Goal: Task Accomplishment & Management: Use online tool/utility

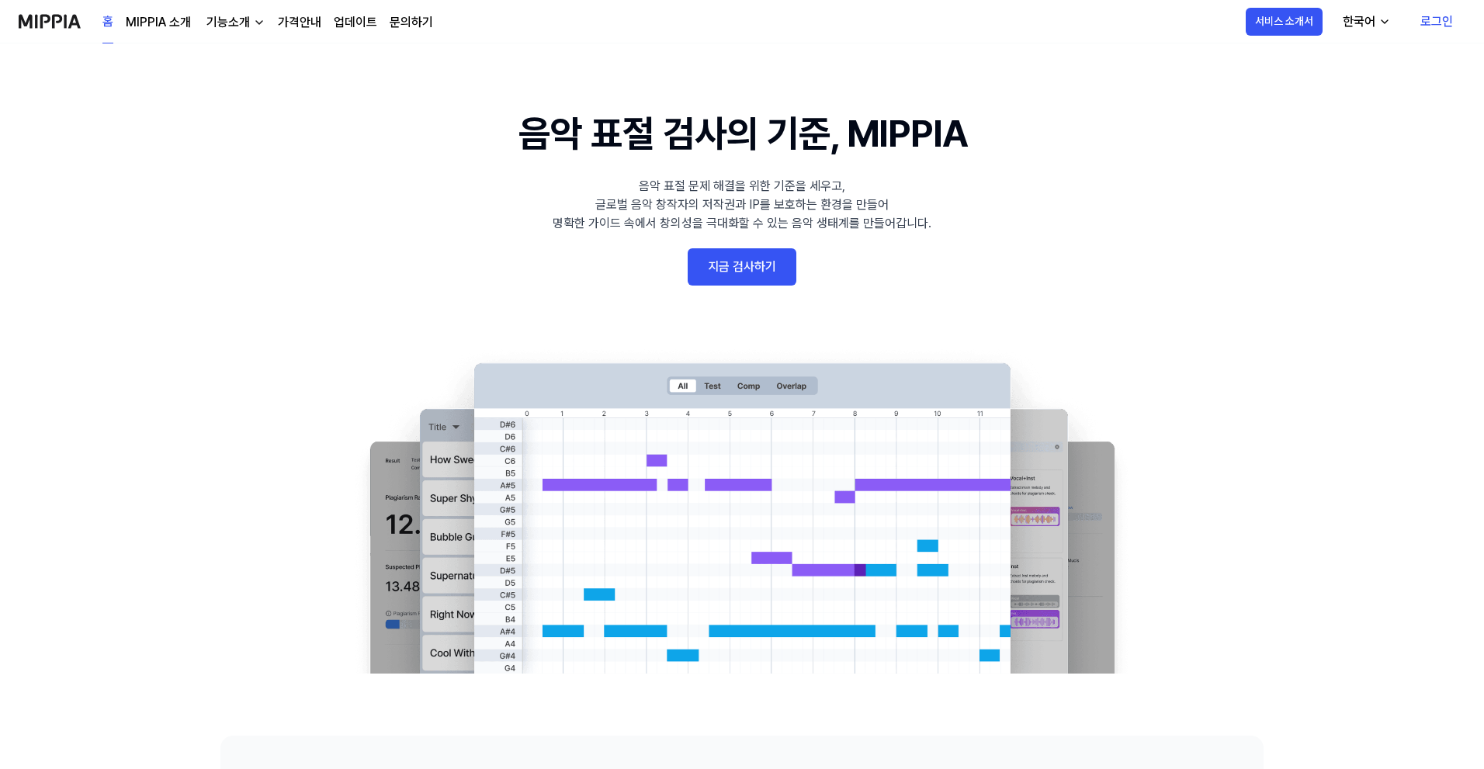
click at [1423, 29] on link "로그인" at bounding box center [1436, 21] width 57 height 43
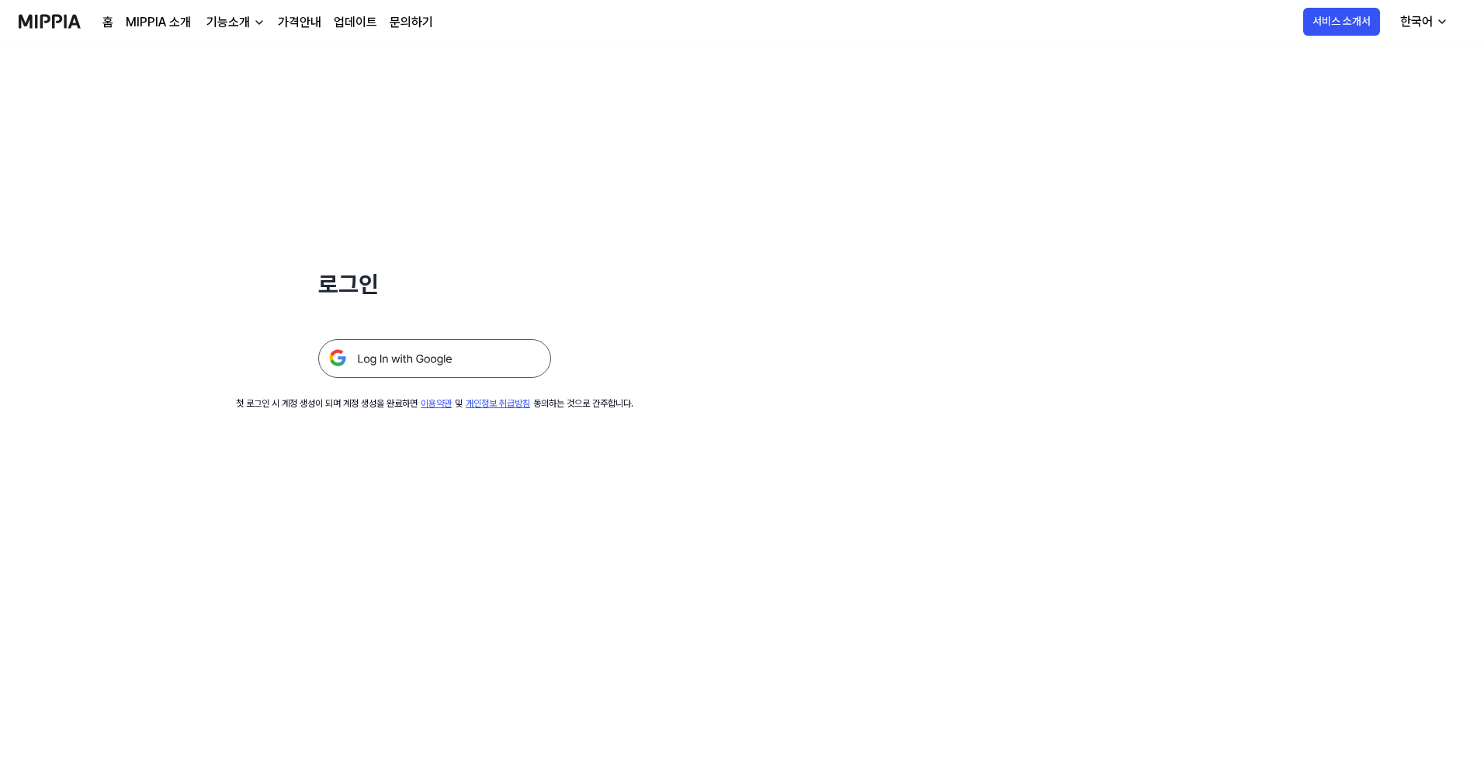
click at [478, 363] on img at bounding box center [434, 358] width 233 height 39
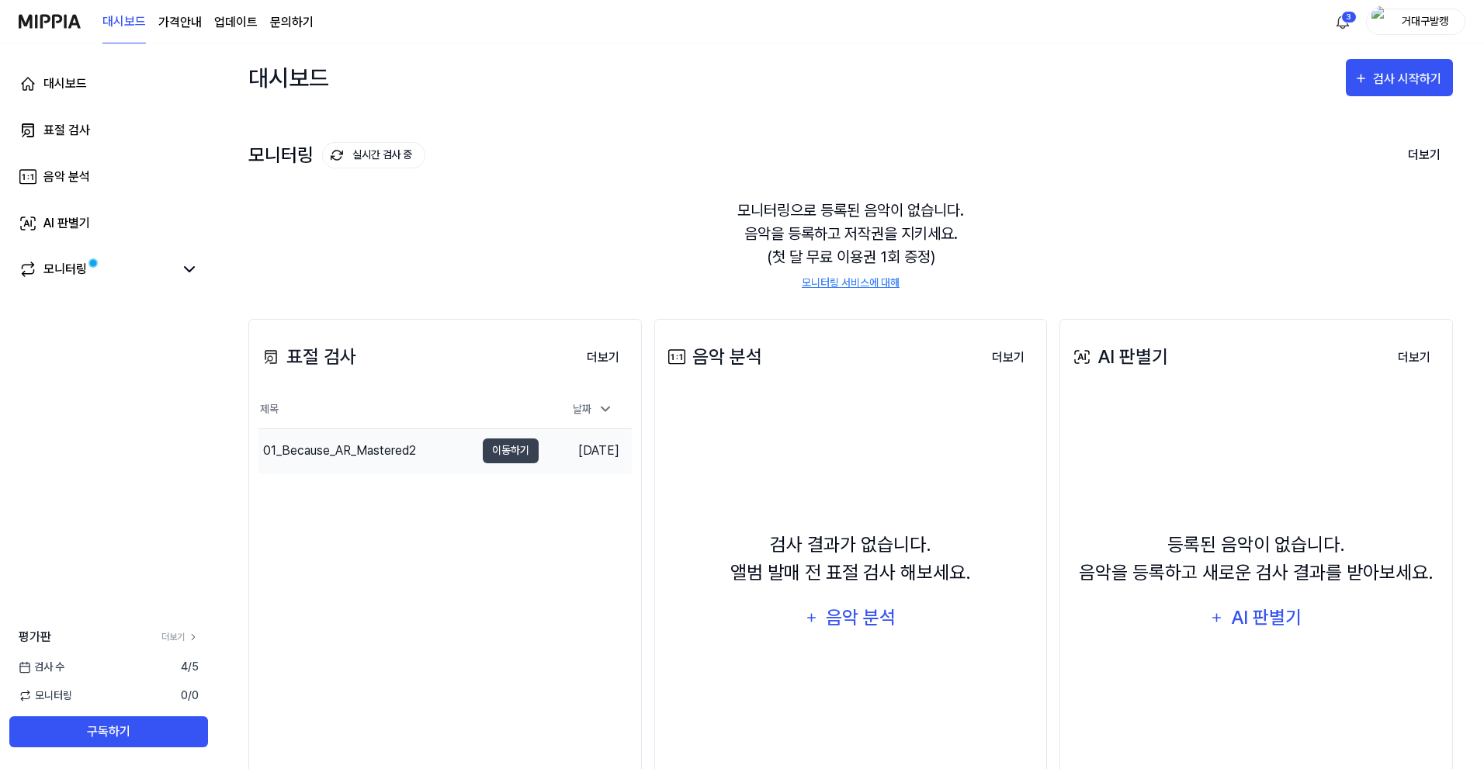
click at [373, 440] on div "01_Because_AR_Mastered2" at bounding box center [366, 450] width 216 height 43
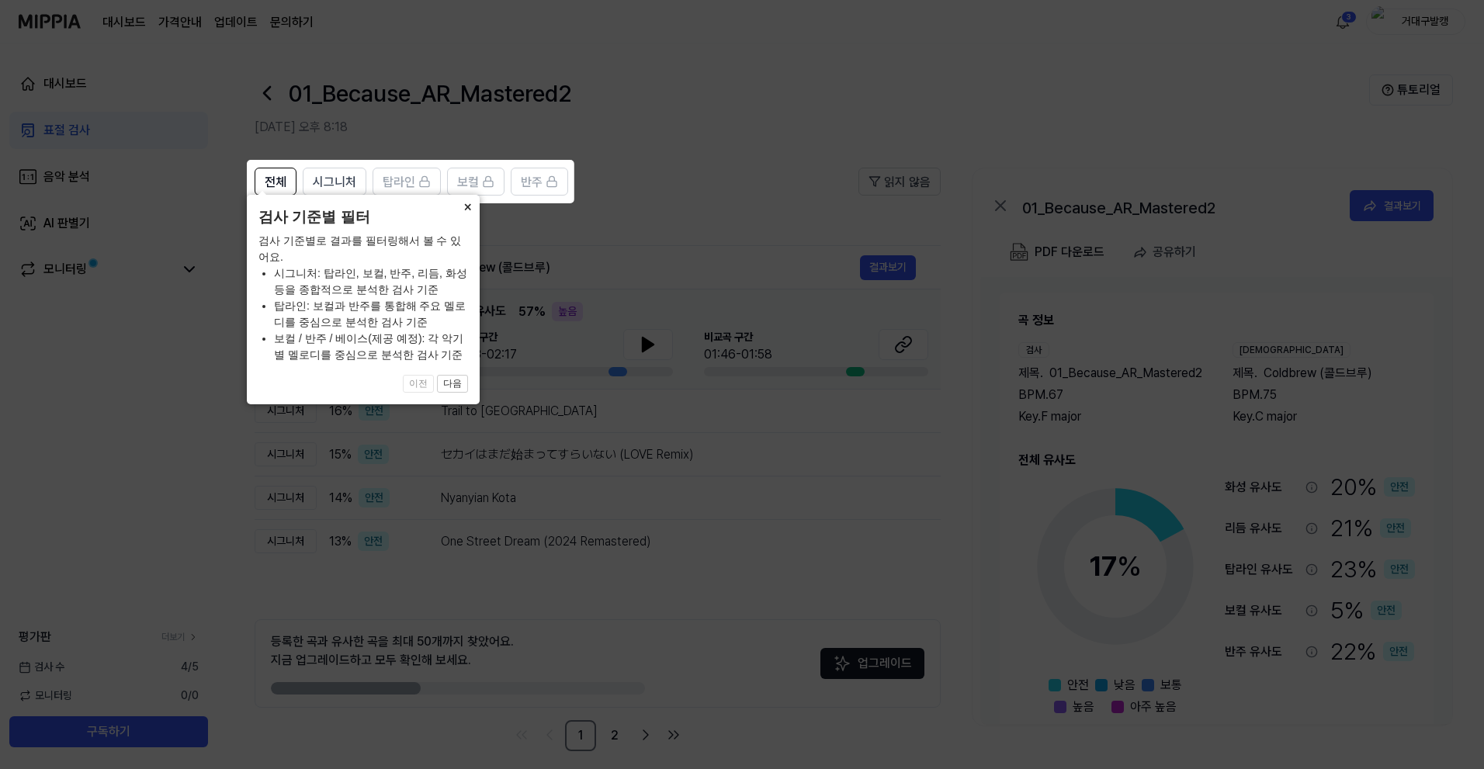
click at [468, 216] on button "×" at bounding box center [467, 206] width 25 height 22
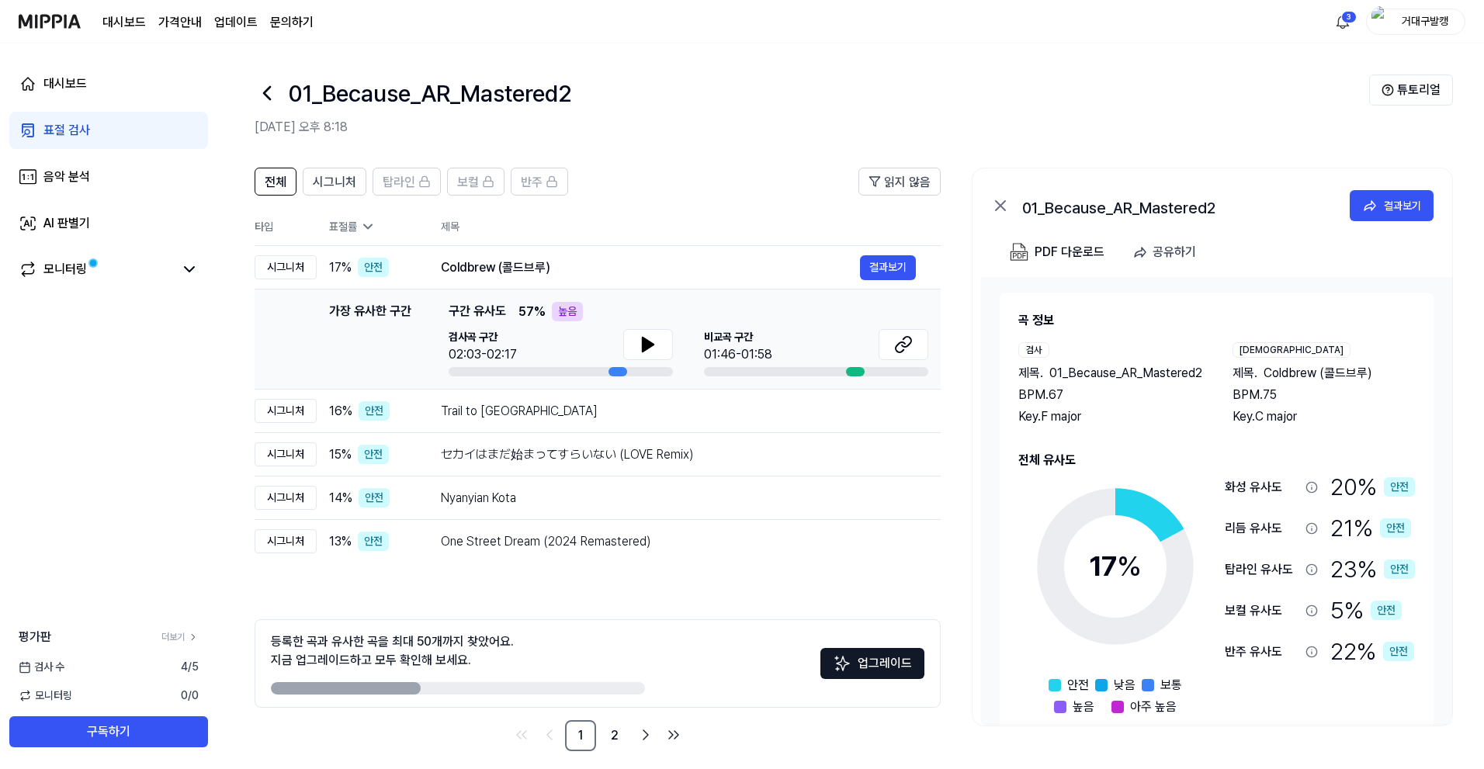
click at [81, 130] on div "표절 검사" at bounding box center [66, 130] width 47 height 19
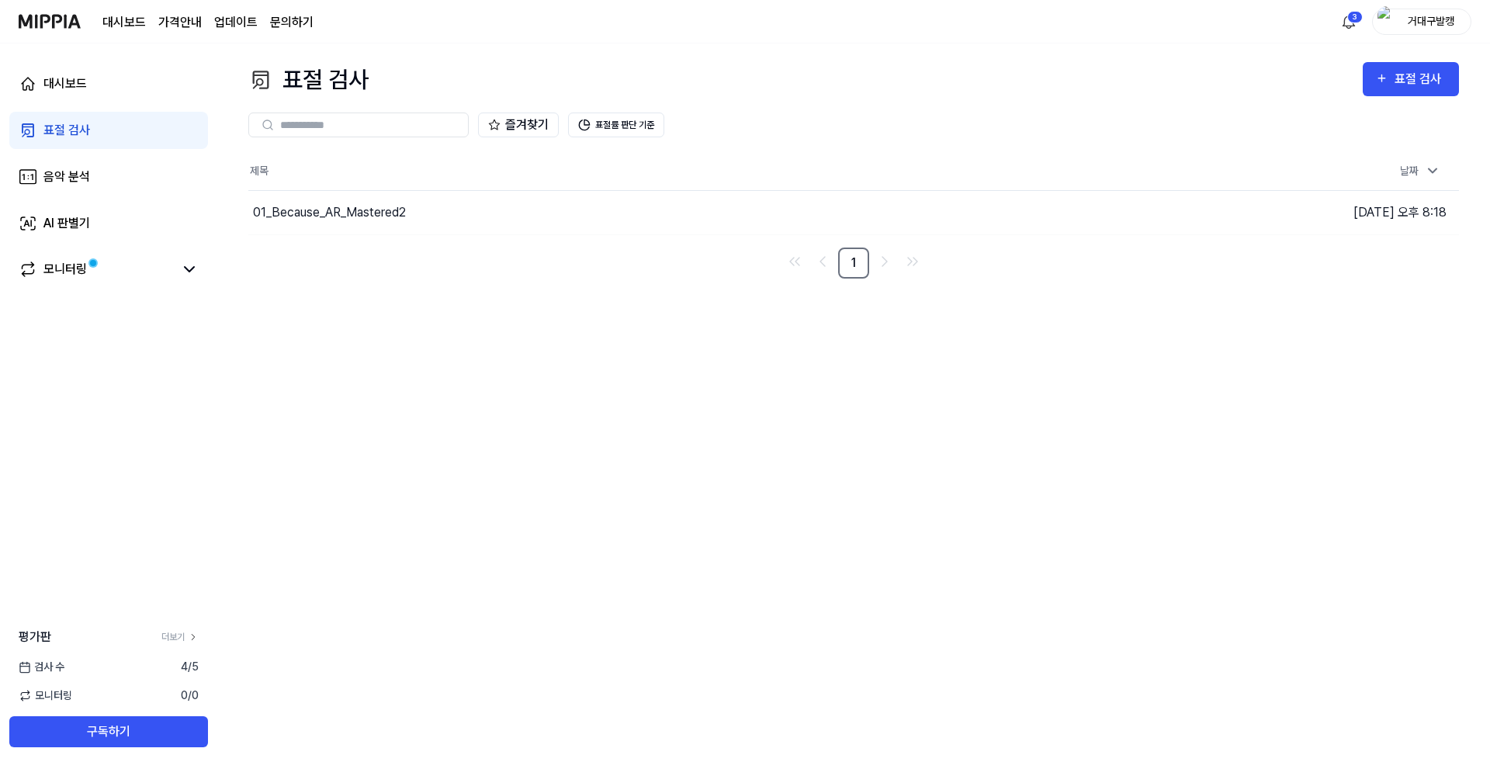
click at [1359, 96] on div "표절 검사 표절 검사" at bounding box center [853, 79] width 1210 height 35
click at [1377, 85] on icon "button" at bounding box center [1381, 78] width 13 height 19
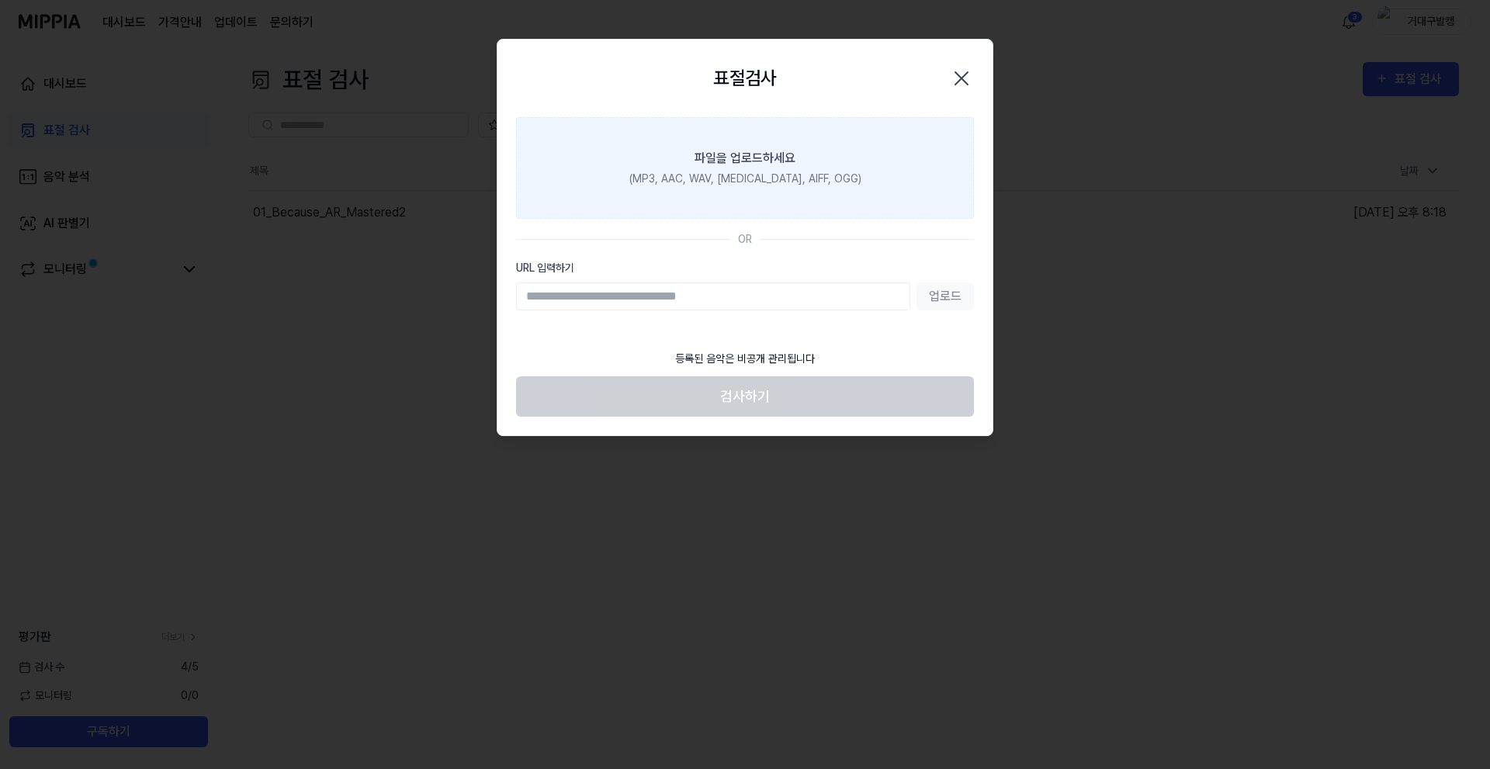
click at [764, 145] on label "파일을 업로드하세요 (MP3, AAC, WAV, FLAC, AIFF, OGG)" at bounding box center [745, 168] width 458 height 102
click at [0, 0] on input "파일을 업로드하세요 (MP3, AAC, WAV, FLAC, AIFF, OGG)" at bounding box center [0, 0] width 0 height 0
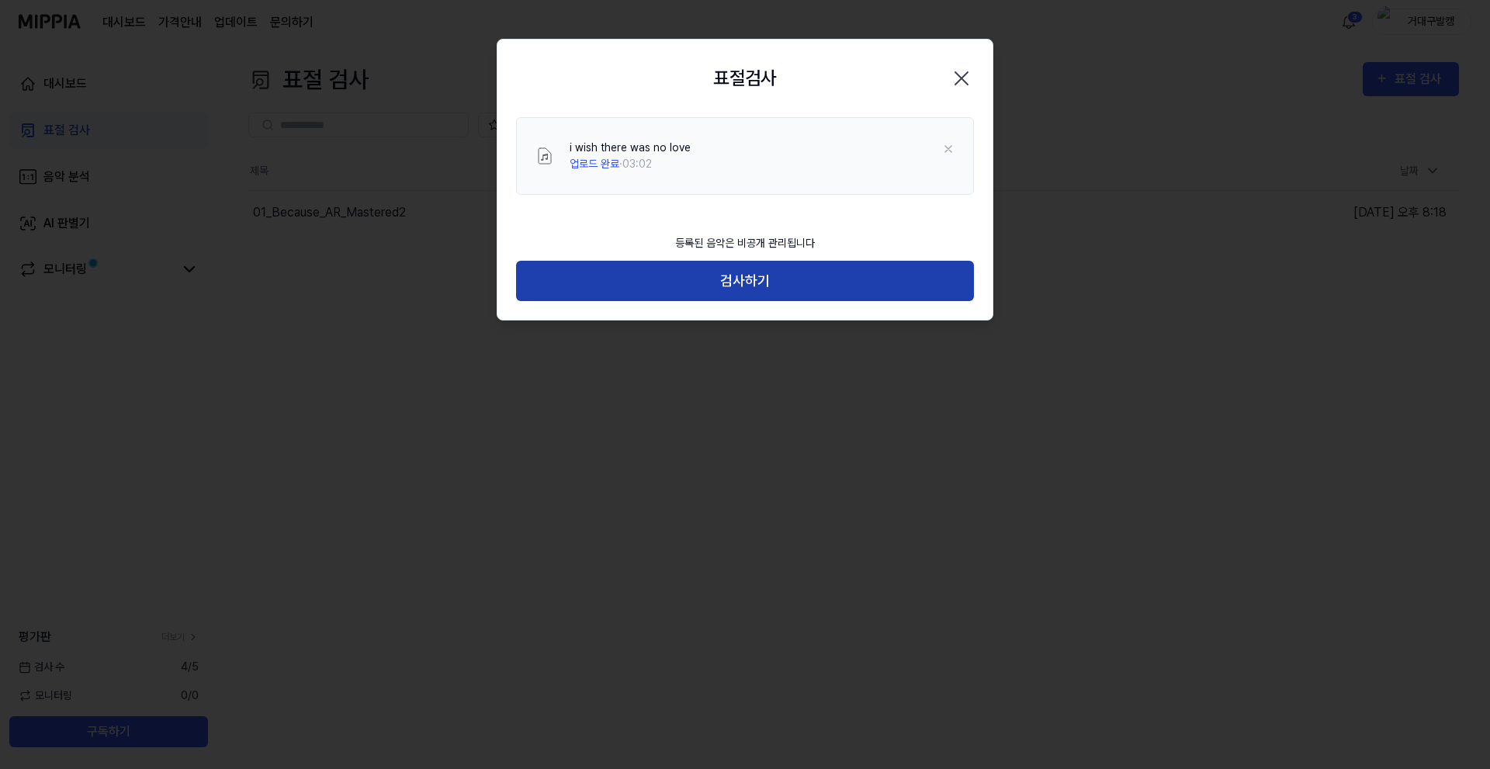
click at [781, 283] on button "검사하기" at bounding box center [745, 281] width 458 height 41
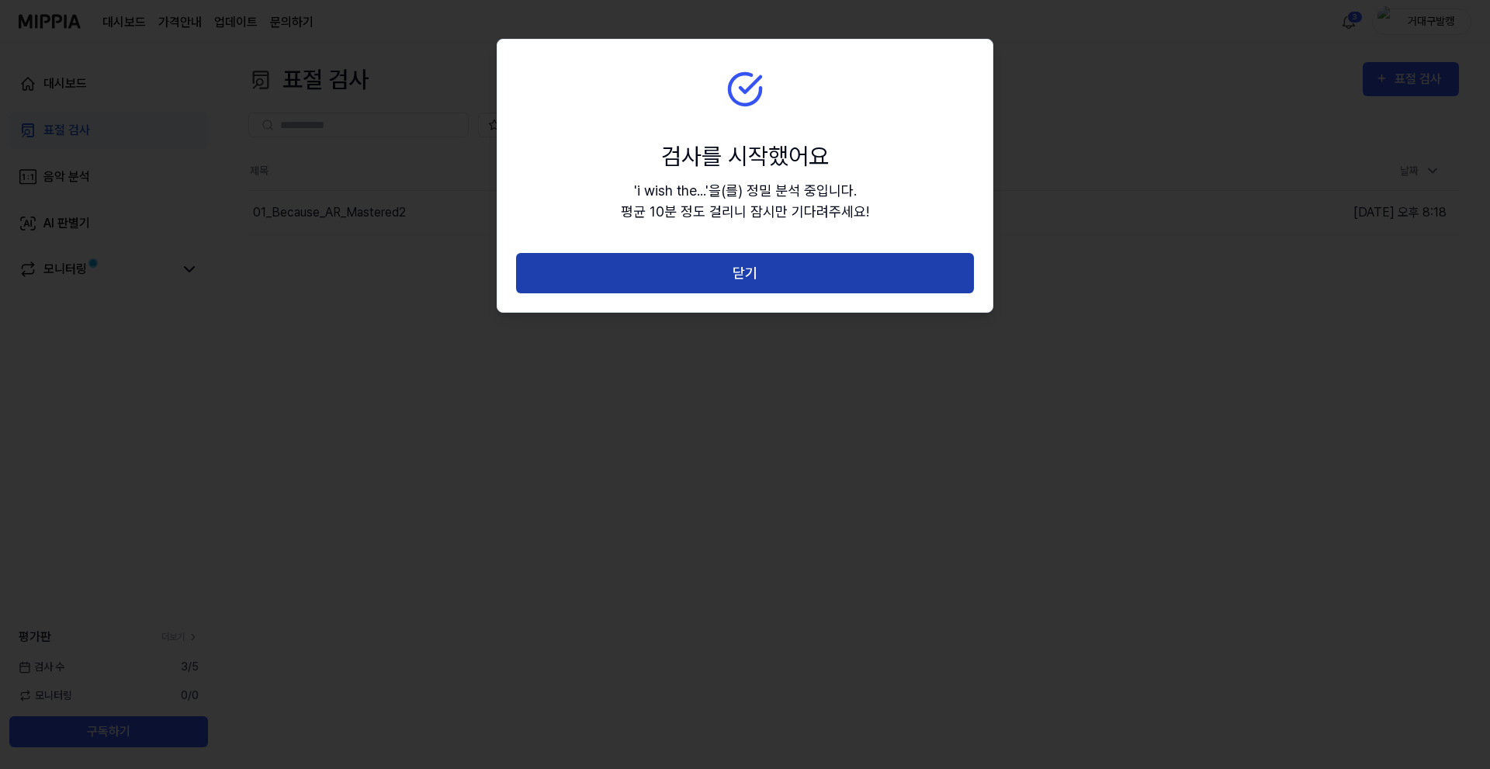
click at [771, 271] on button "닫기" at bounding box center [745, 273] width 458 height 41
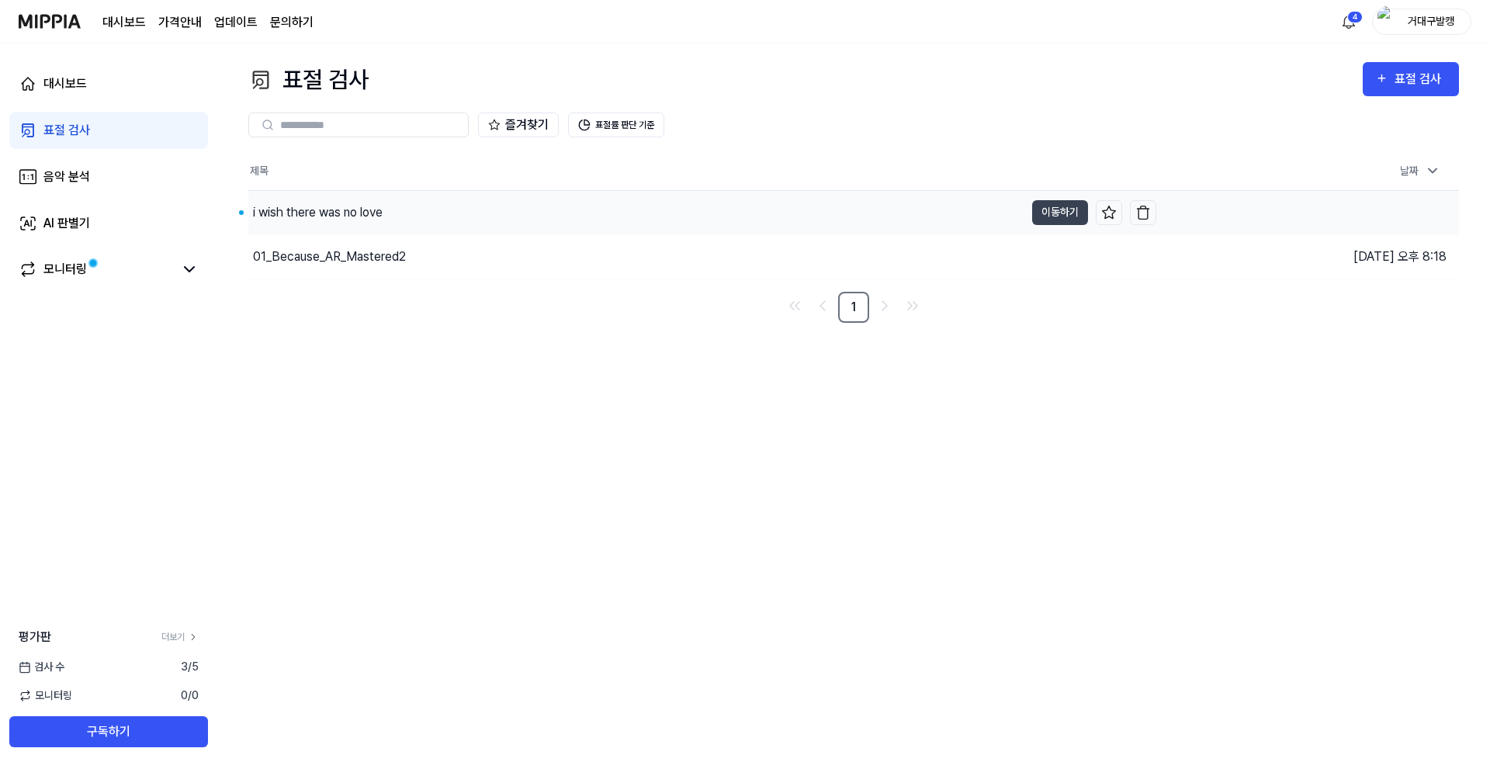
click at [342, 223] on div "i wish there was no love" at bounding box center [636, 212] width 776 height 43
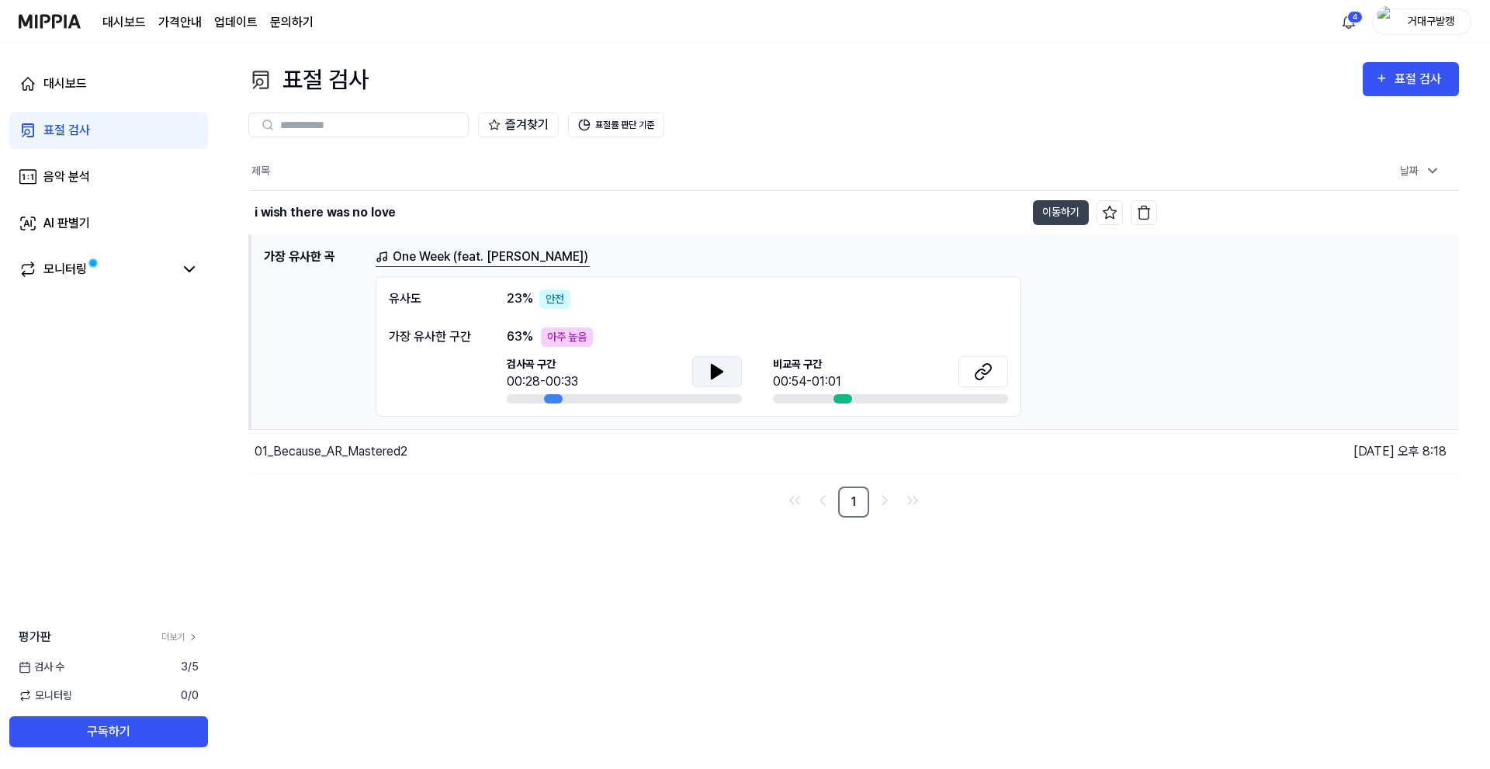
click at [701, 372] on button at bounding box center [717, 371] width 50 height 31
click at [991, 369] on icon at bounding box center [983, 371] width 19 height 19
click at [721, 374] on icon at bounding box center [720, 371] width 3 height 12
click at [393, 205] on div "i wish there was no love" at bounding box center [637, 212] width 775 height 43
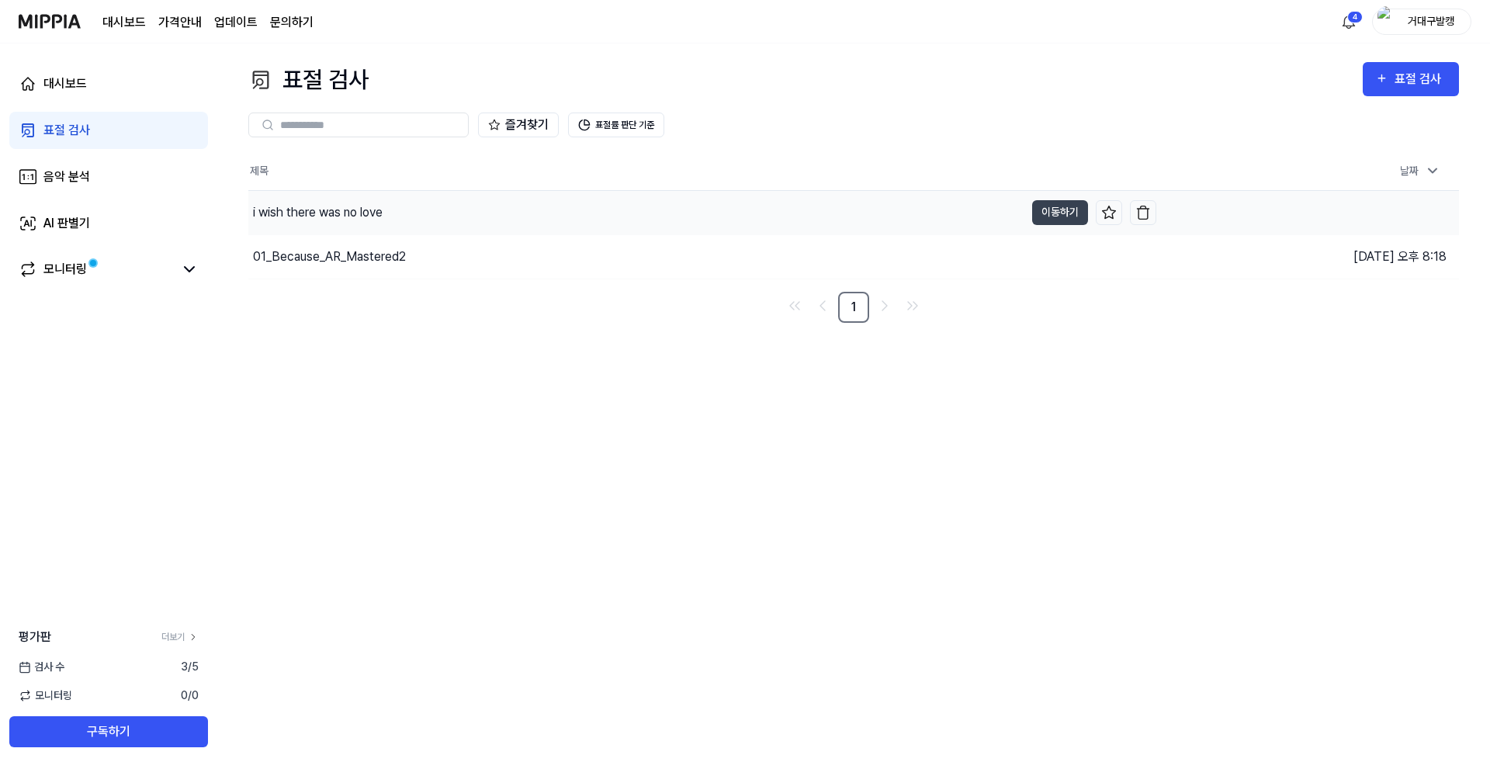
click at [393, 205] on div "i wish there was no love" at bounding box center [636, 212] width 776 height 43
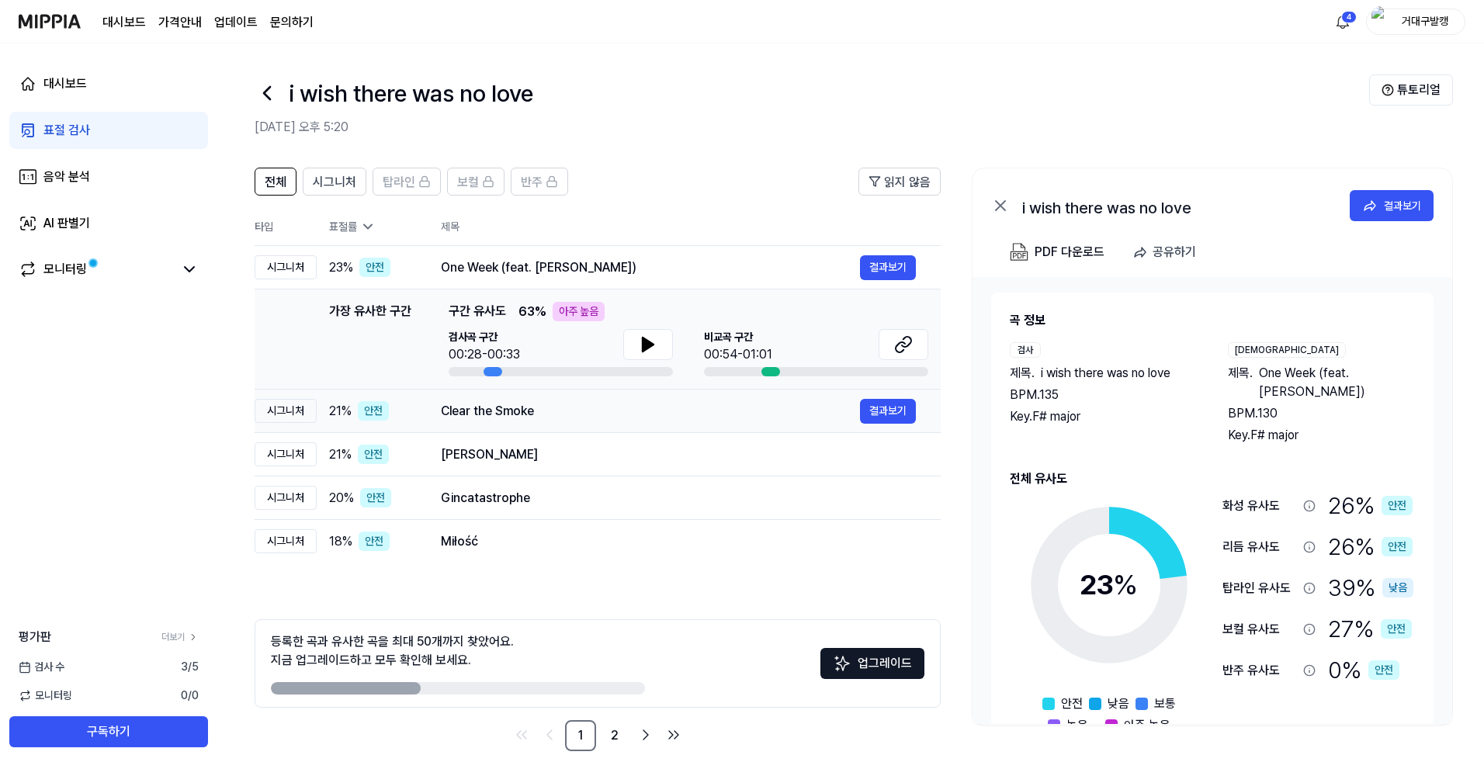
click at [477, 405] on div "Clear the Smoke" at bounding box center [650, 411] width 419 height 19
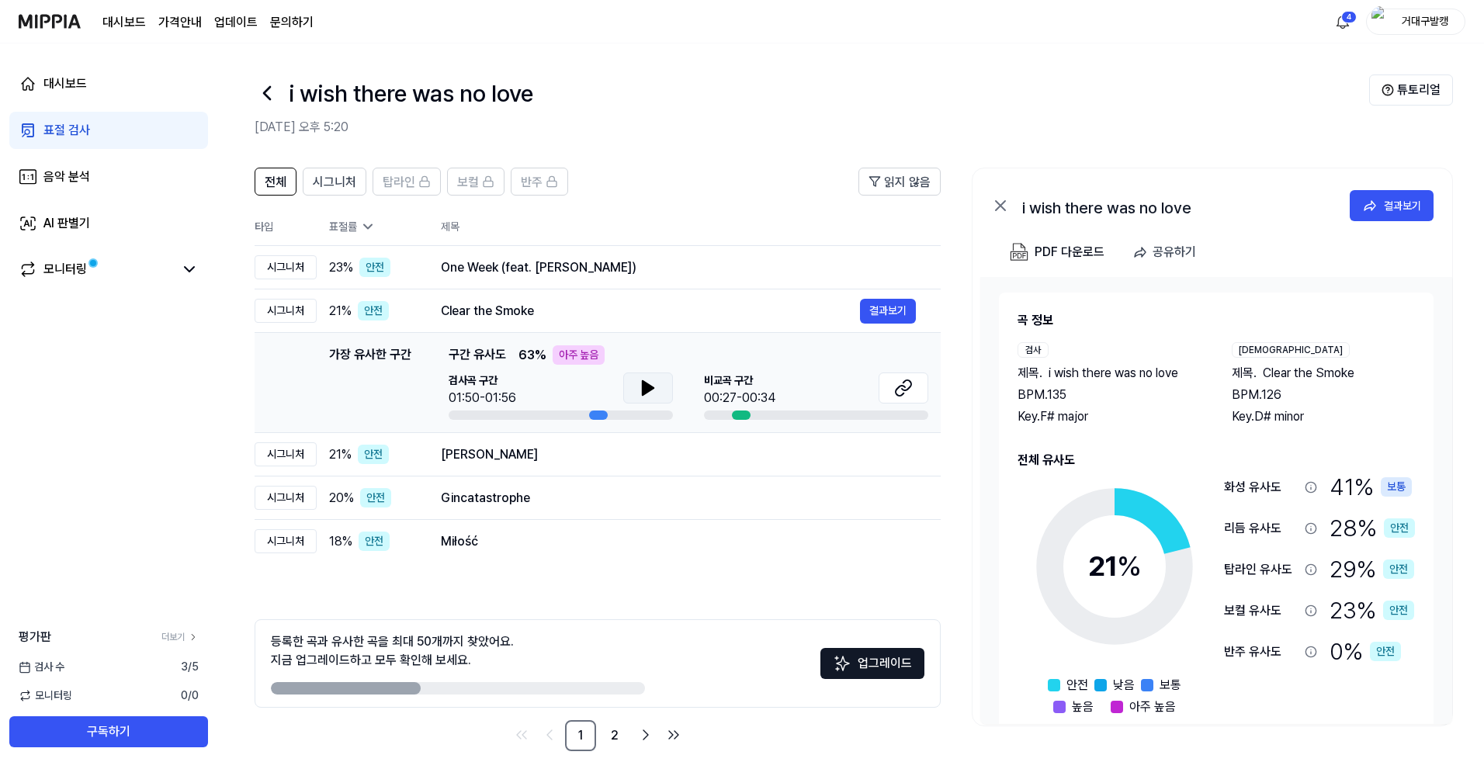
click at [653, 401] on button at bounding box center [648, 387] width 50 height 31
click at [899, 388] on icon at bounding box center [903, 388] width 19 height 19
click at [643, 377] on button at bounding box center [648, 387] width 50 height 31
click at [639, 388] on icon at bounding box center [648, 388] width 19 height 19
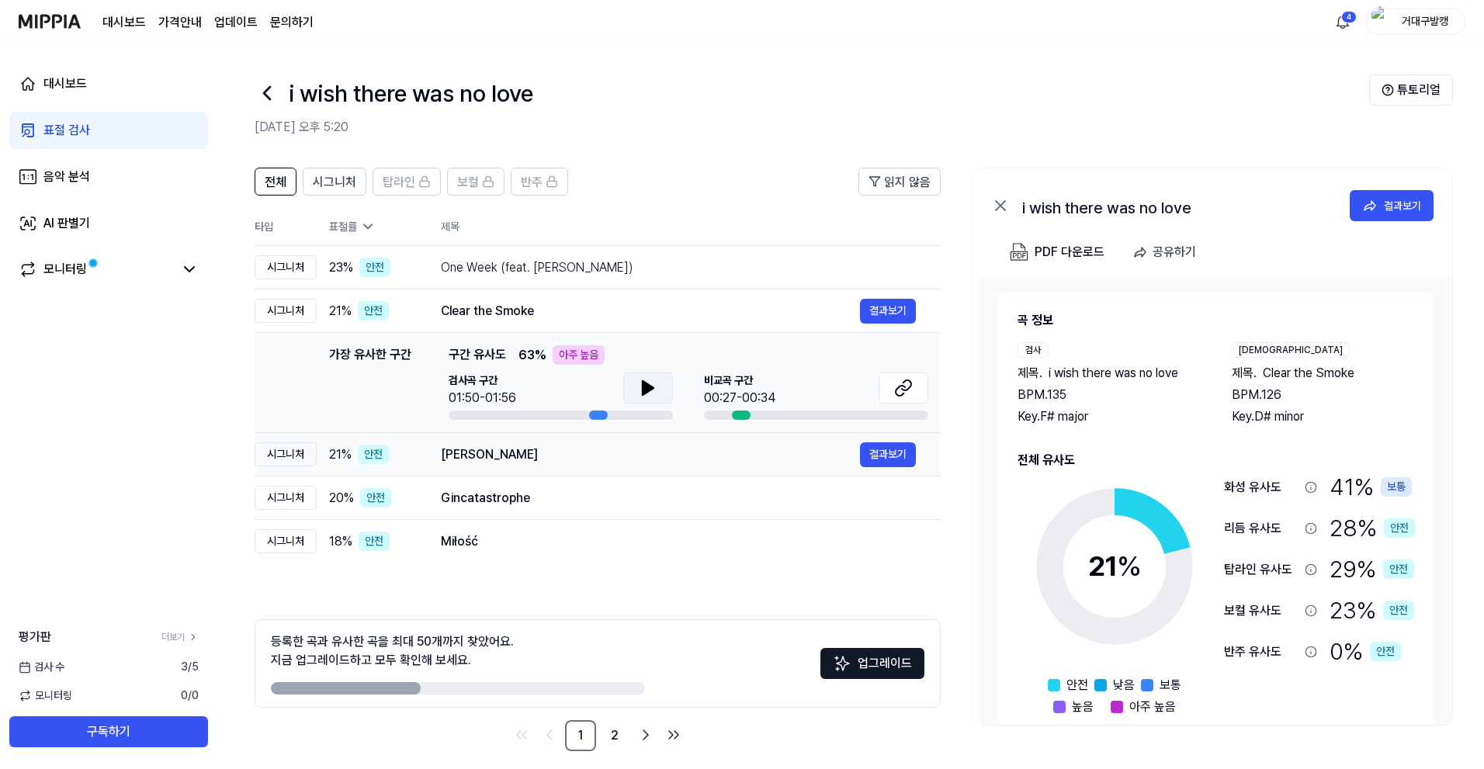
click at [563, 462] on div "[PERSON_NAME]" at bounding box center [650, 454] width 419 height 19
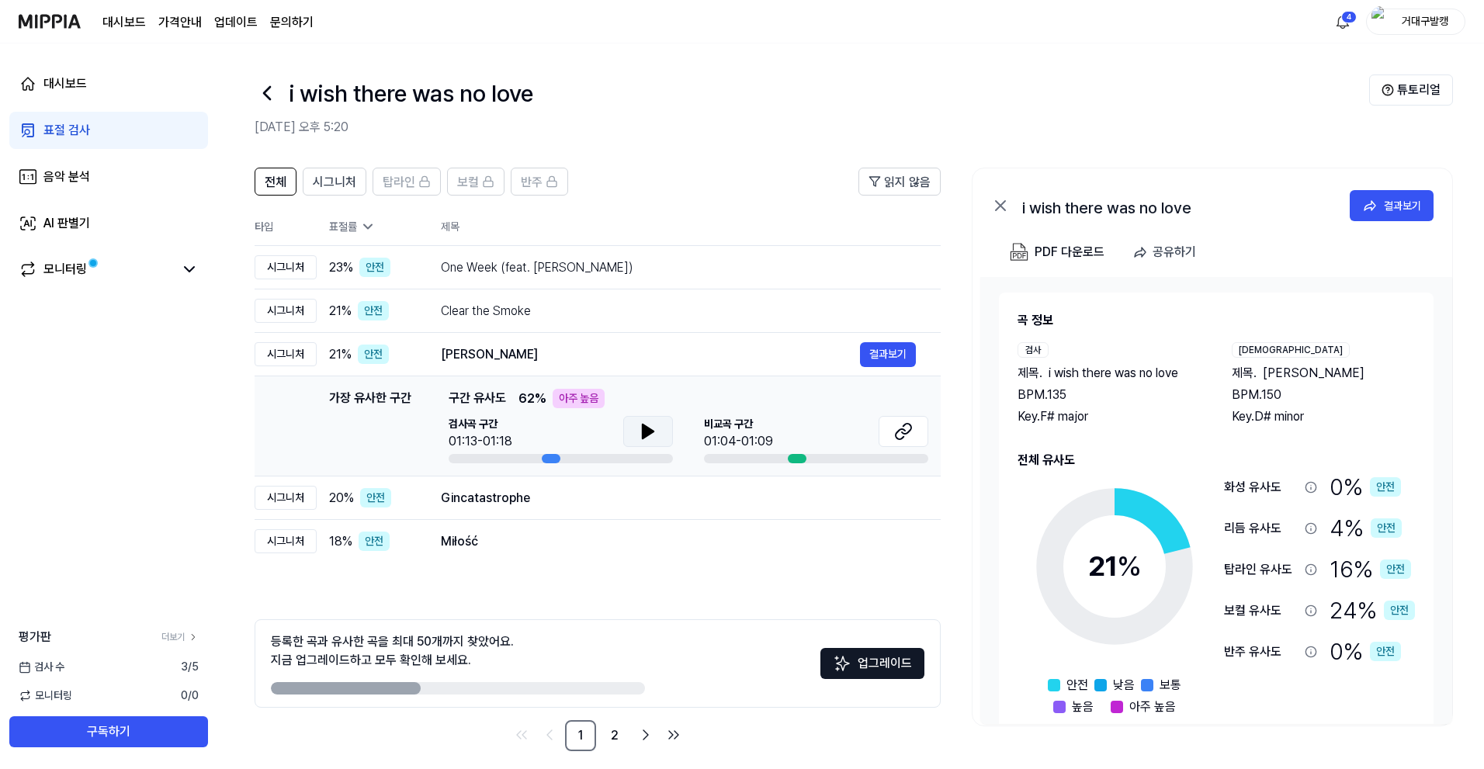
click at [639, 436] on icon at bounding box center [648, 431] width 19 height 19
click at [646, 431] on icon at bounding box center [648, 431] width 19 height 19
click at [906, 433] on icon at bounding box center [906, 429] width 9 height 10
click at [519, 507] on div "Gincatastrophe 결과보기" at bounding box center [678, 498] width 475 height 25
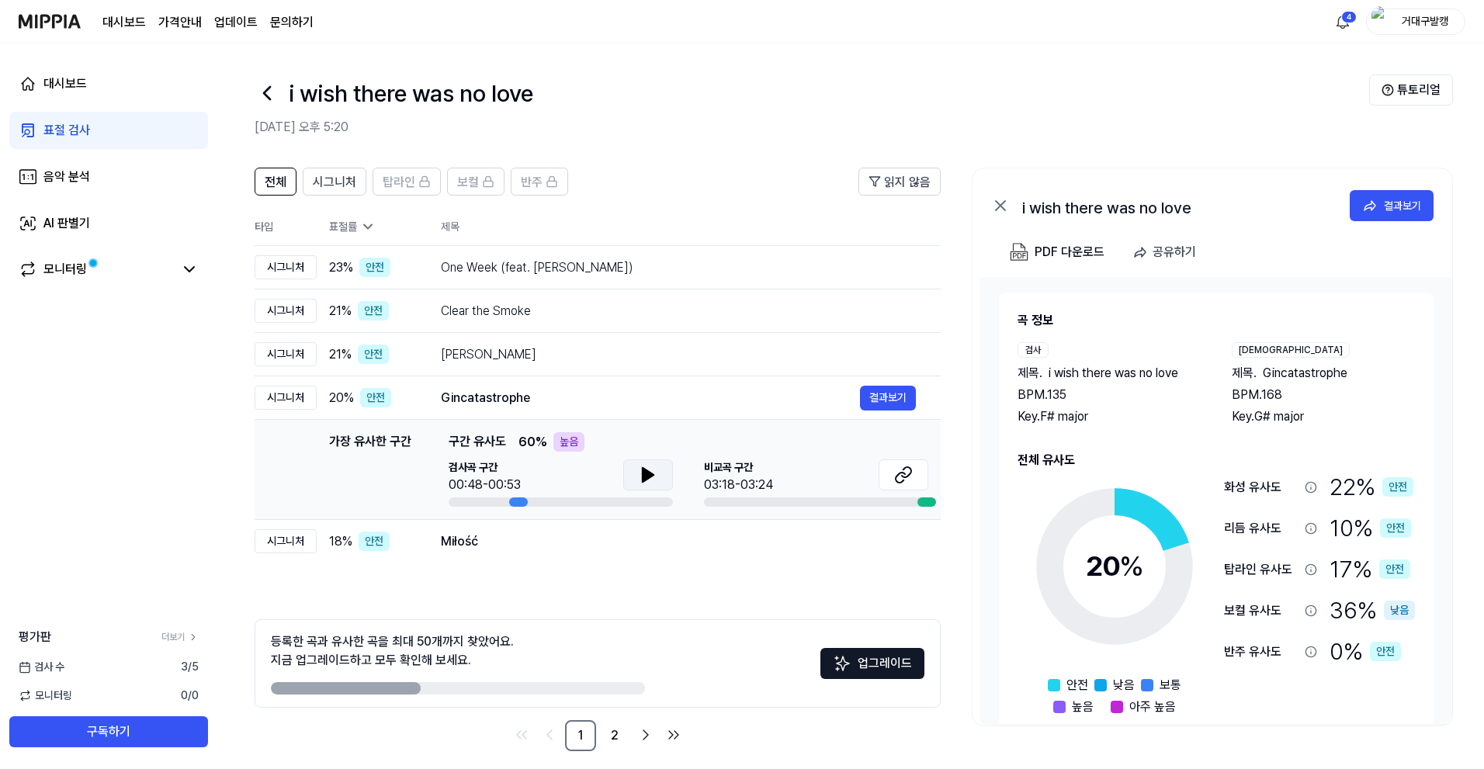
click at [645, 467] on icon at bounding box center [648, 475] width 19 height 19
click at [646, 469] on icon at bounding box center [648, 475] width 19 height 19
click at [923, 472] on button at bounding box center [903, 474] width 50 height 31
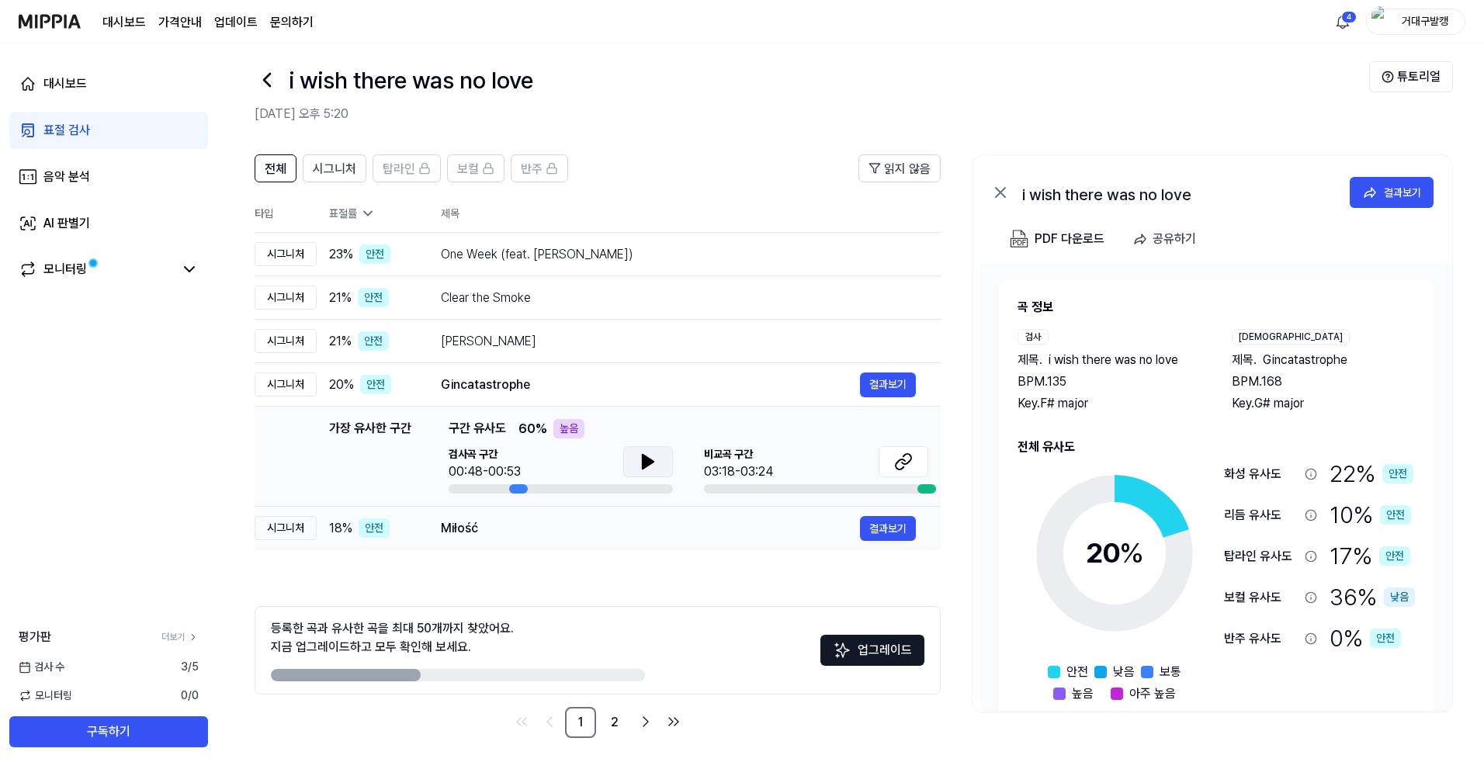
click at [464, 543] on td "Miłość 결과보기" at bounding box center [678, 528] width 525 height 43
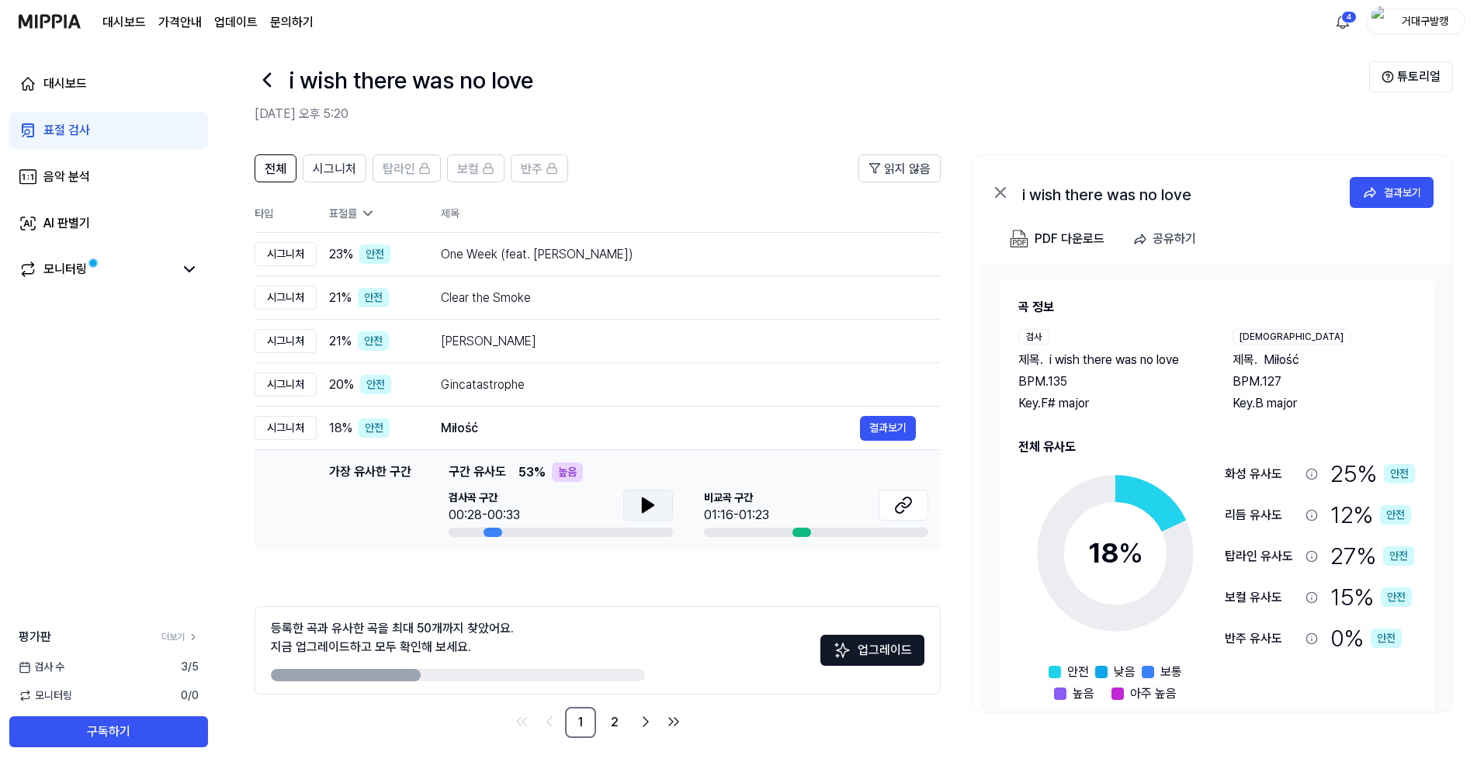
click at [639, 510] on icon at bounding box center [648, 505] width 19 height 19
click at [902, 509] on icon at bounding box center [903, 505] width 19 height 19
click at [632, 509] on button at bounding box center [648, 505] width 50 height 31
click at [611, 716] on link "2" at bounding box center [614, 722] width 31 height 31
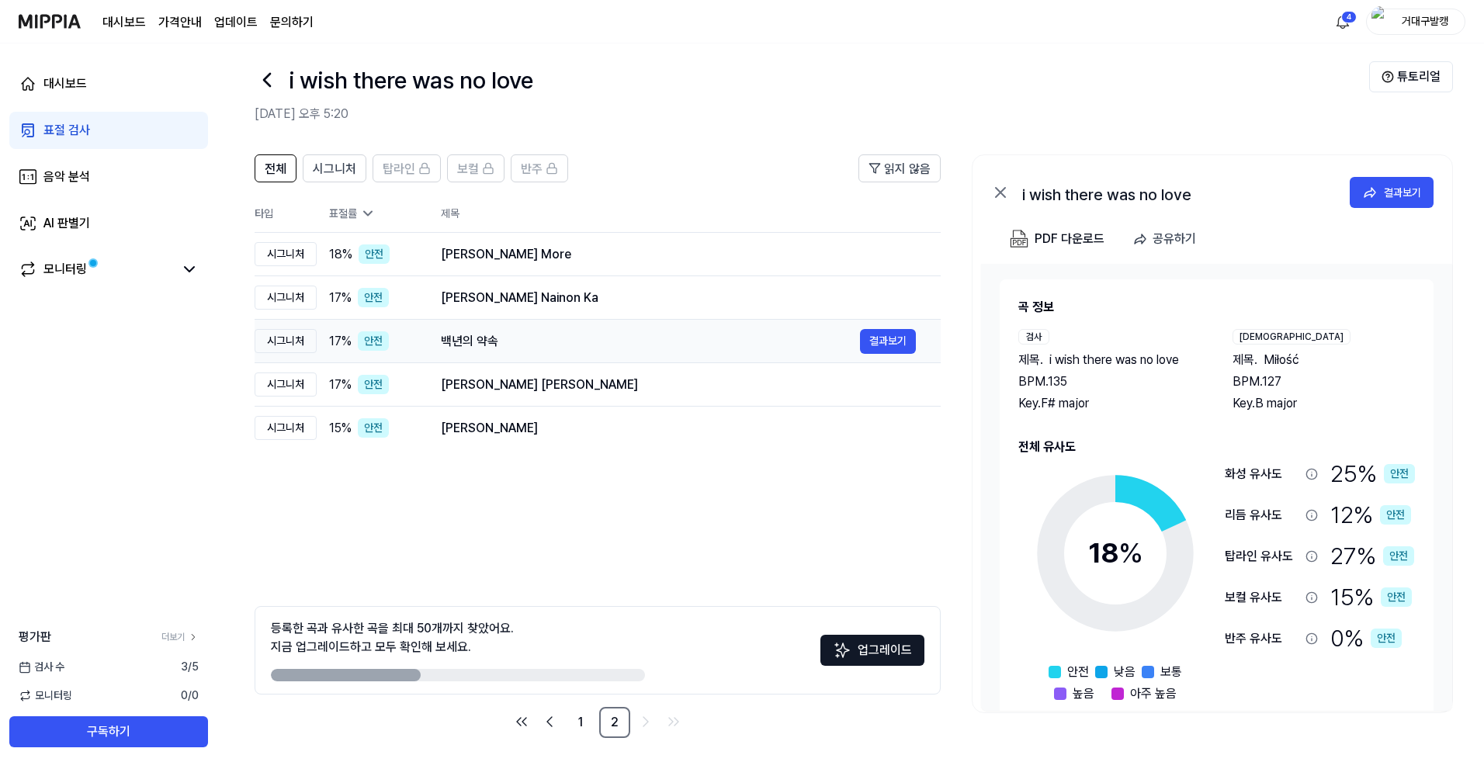
click at [480, 347] on div "백년의 약속" at bounding box center [650, 341] width 419 height 19
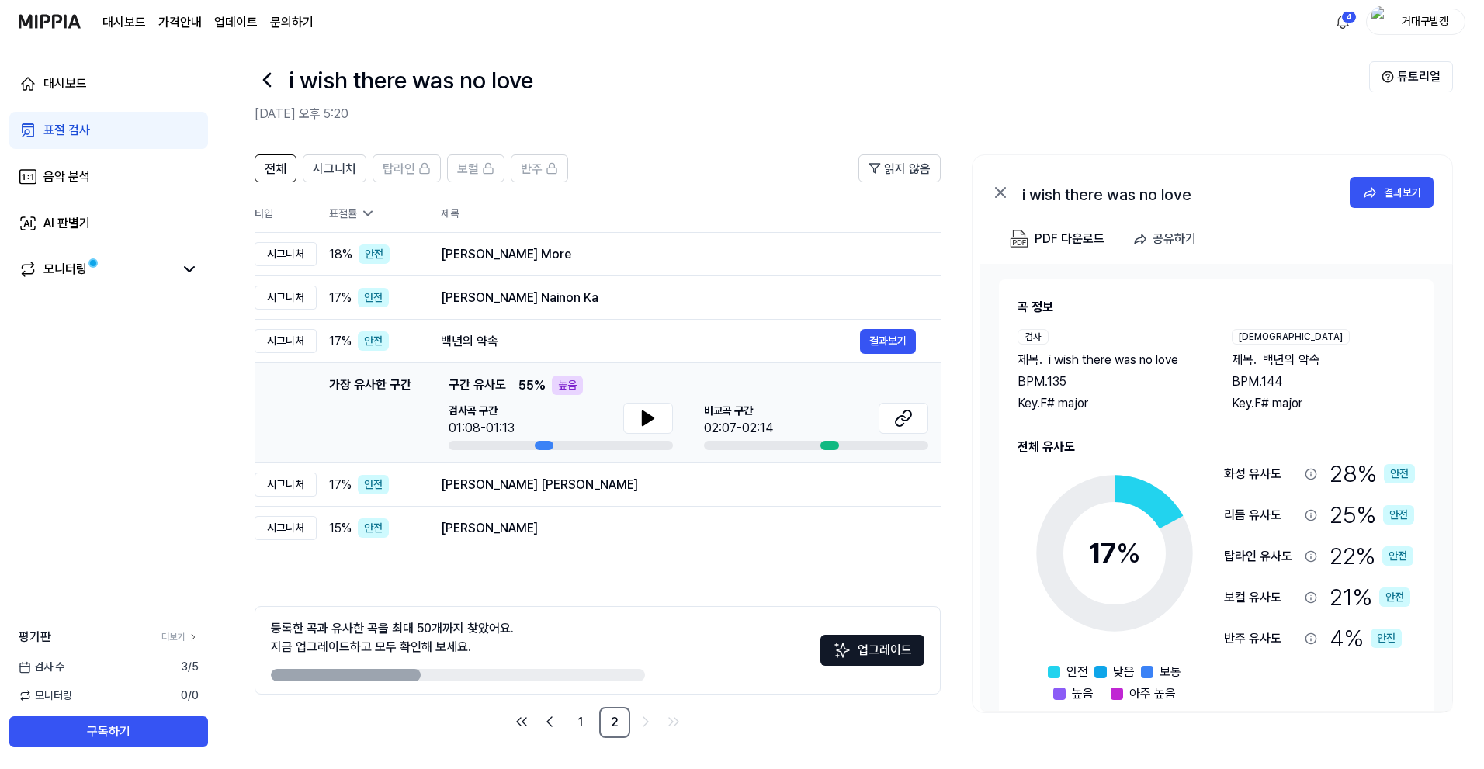
click at [620, 427] on div "검사곡 구간 01:08-01:13" at bounding box center [560, 420] width 224 height 35
click at [630, 424] on button at bounding box center [648, 418] width 50 height 31
click at [904, 428] on button at bounding box center [903, 418] width 50 height 31
click at [653, 420] on icon at bounding box center [648, 418] width 19 height 19
click at [521, 526] on div "[PERSON_NAME]" at bounding box center [650, 528] width 419 height 19
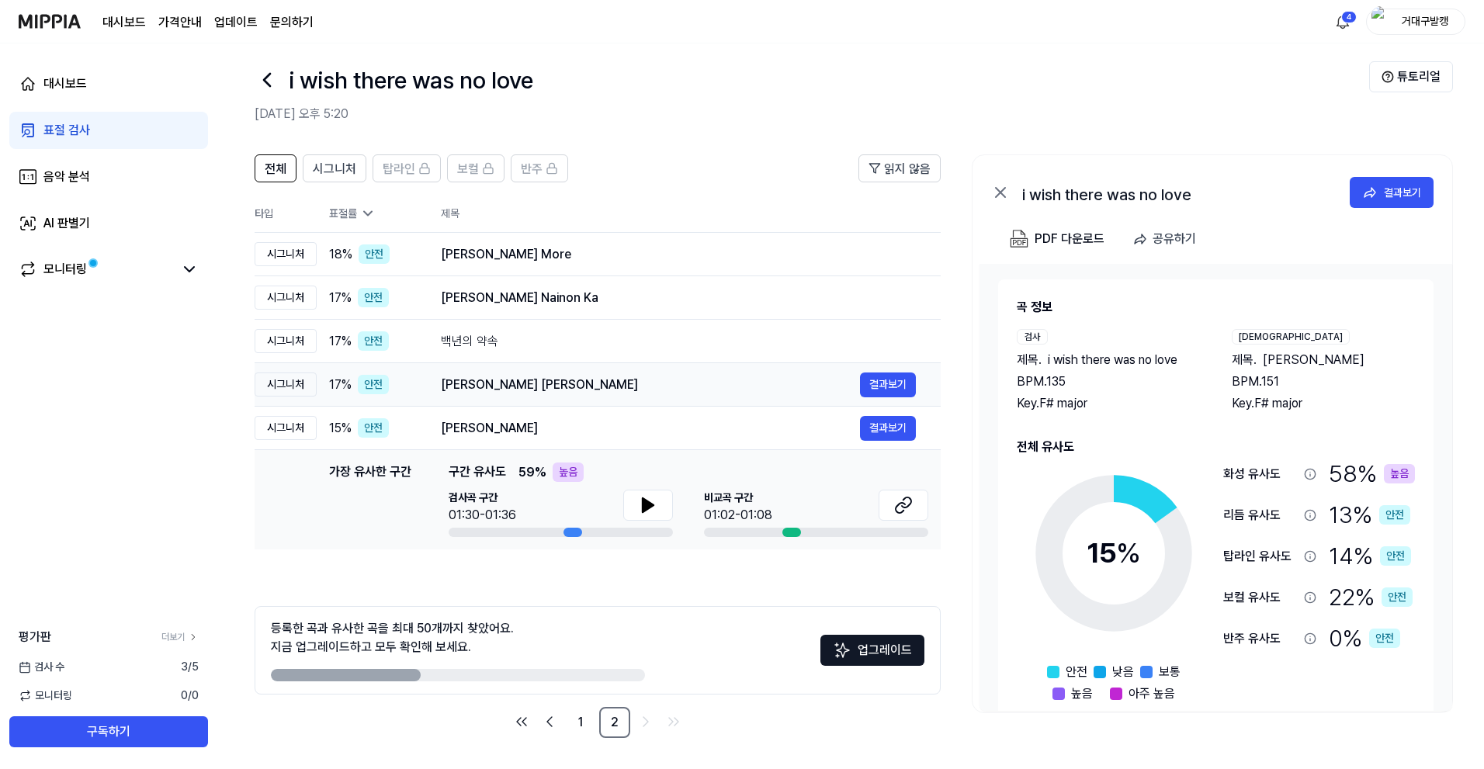
click at [628, 382] on div "[PERSON_NAME] [PERSON_NAME]" at bounding box center [650, 385] width 419 height 19
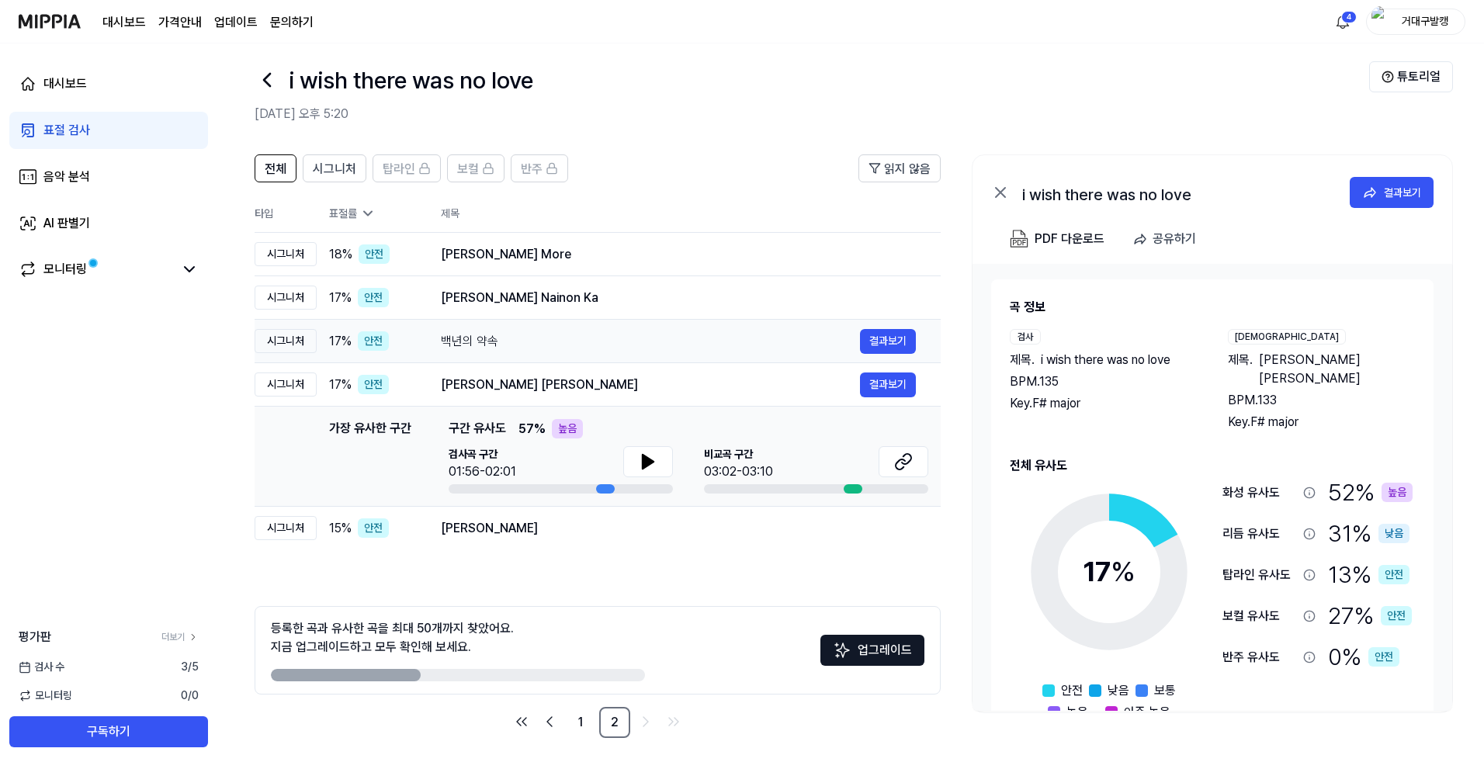
click at [627, 349] on div "백년의 약속" at bounding box center [650, 341] width 419 height 19
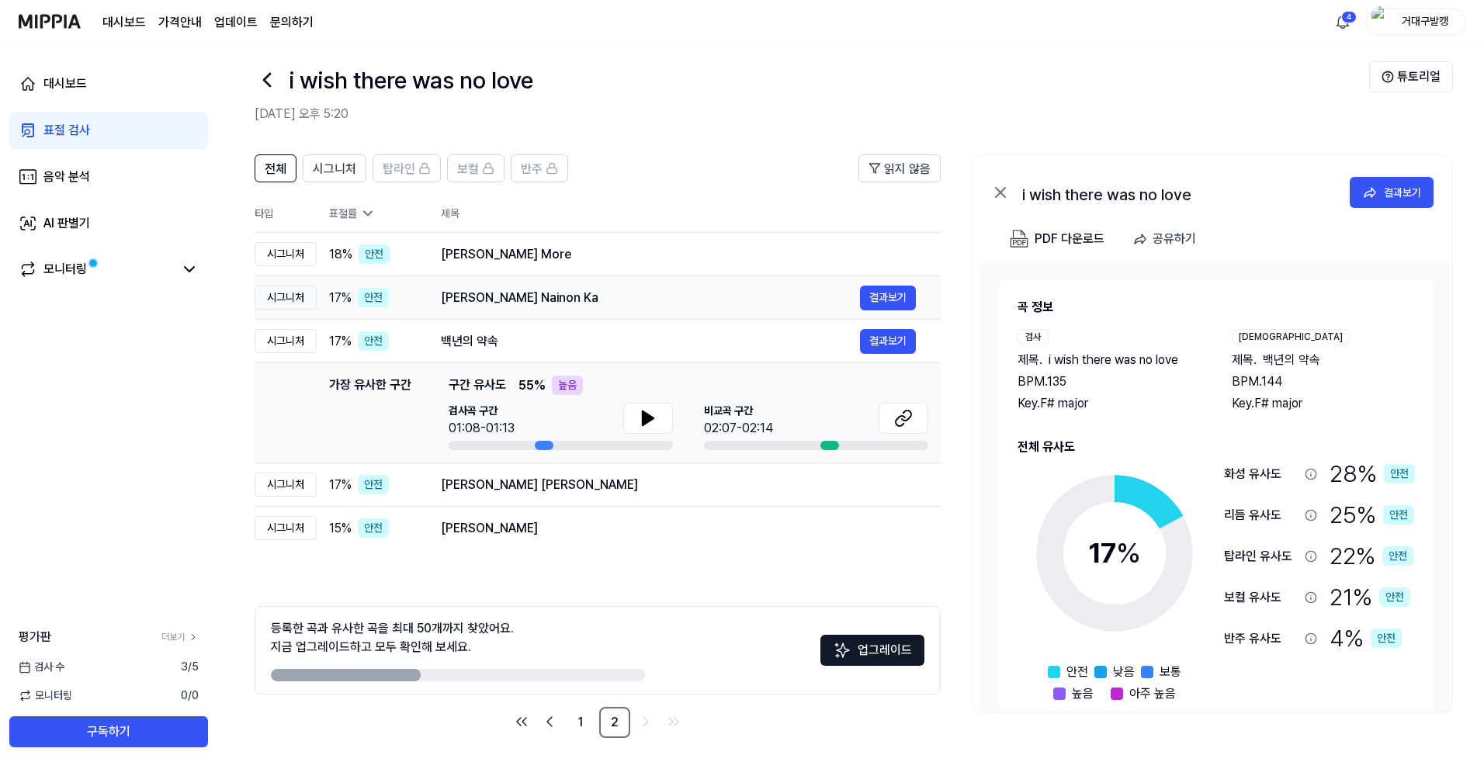
click at [634, 281] on td "[PERSON_NAME] Nainon Ka 결과보기" at bounding box center [678, 297] width 525 height 43
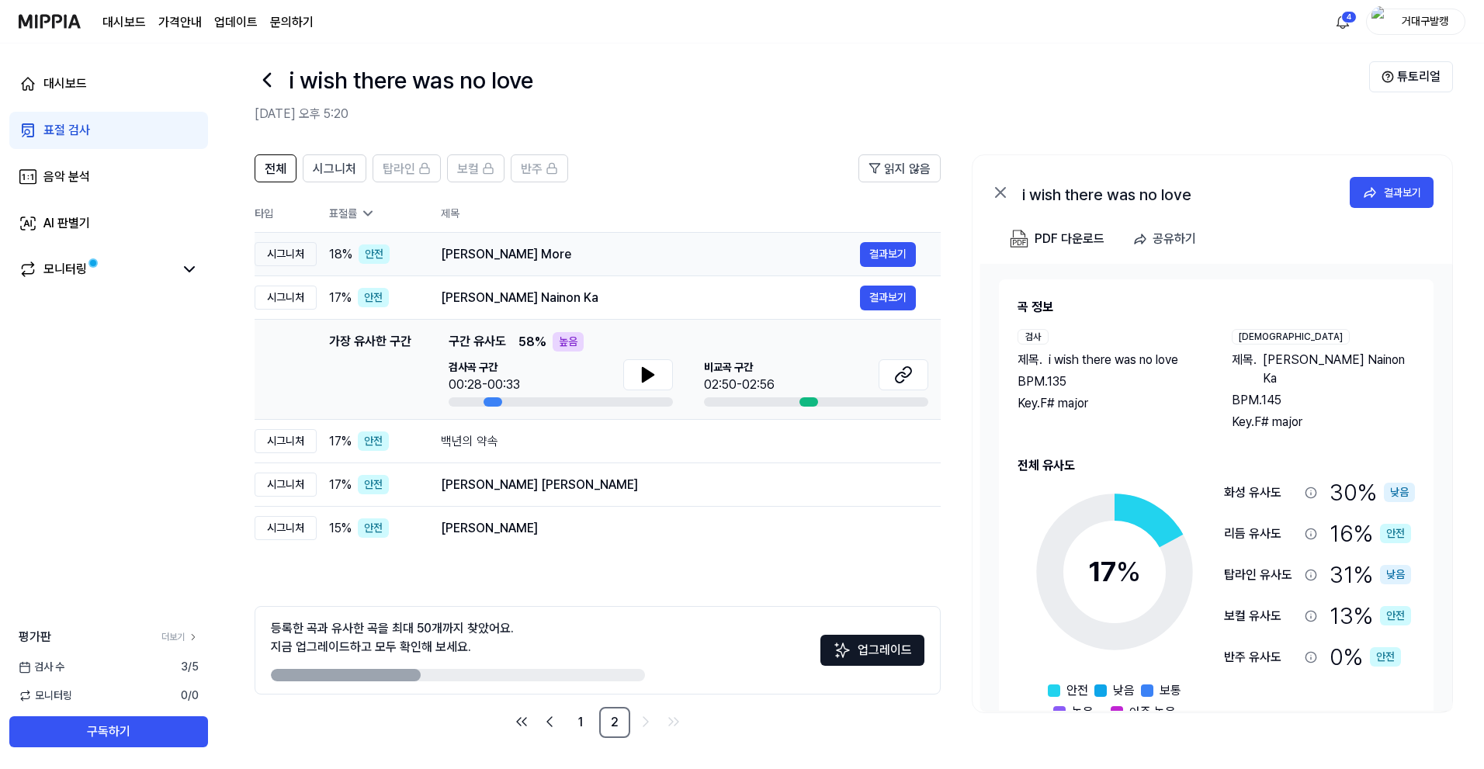
click at [639, 254] on div "[PERSON_NAME] More" at bounding box center [650, 254] width 419 height 19
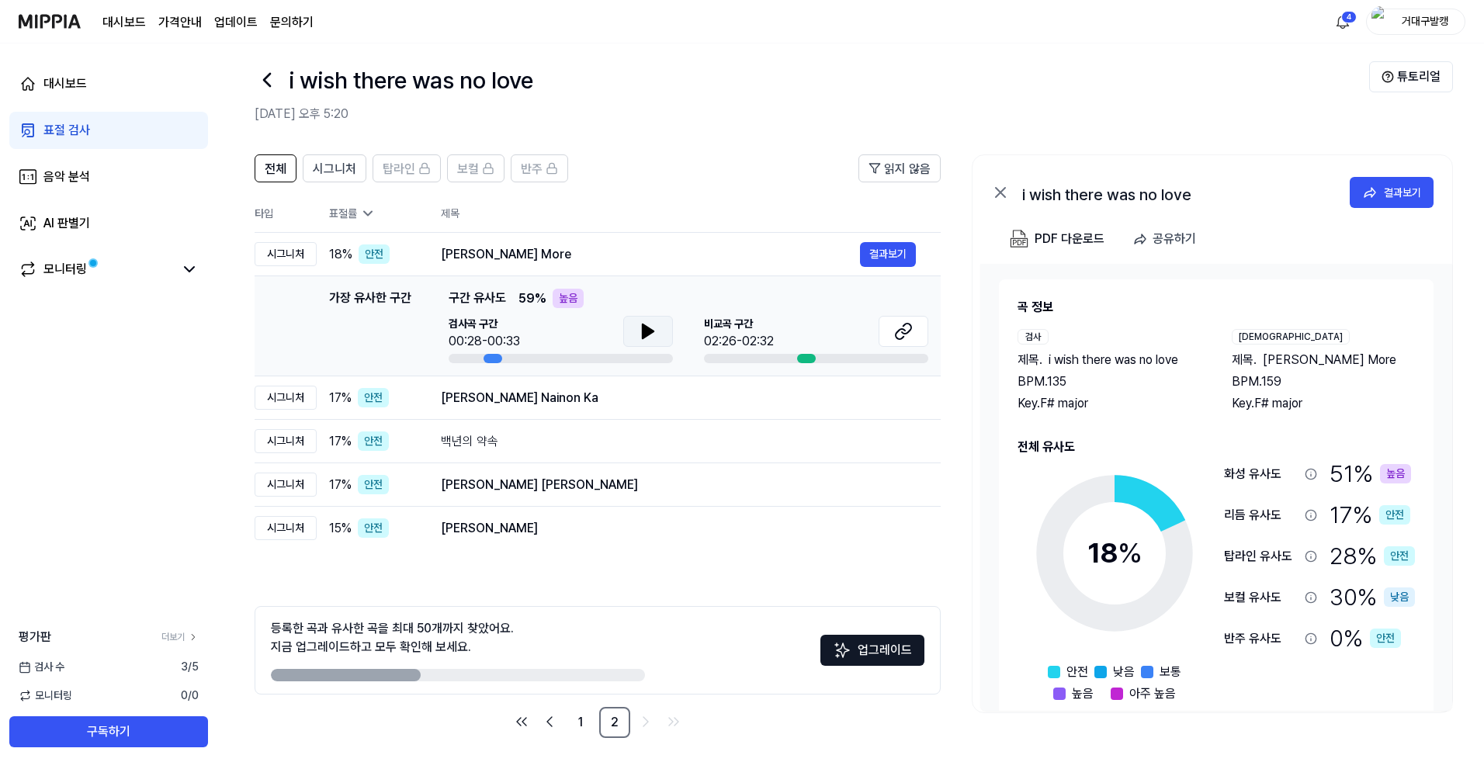
click at [640, 330] on icon at bounding box center [648, 331] width 19 height 19
click at [649, 329] on icon at bounding box center [650, 331] width 3 height 12
click at [906, 336] on icon at bounding box center [903, 331] width 19 height 19
click at [482, 473] on div "[PERSON_NAME] [PERSON_NAME] 결과보기" at bounding box center [678, 485] width 475 height 25
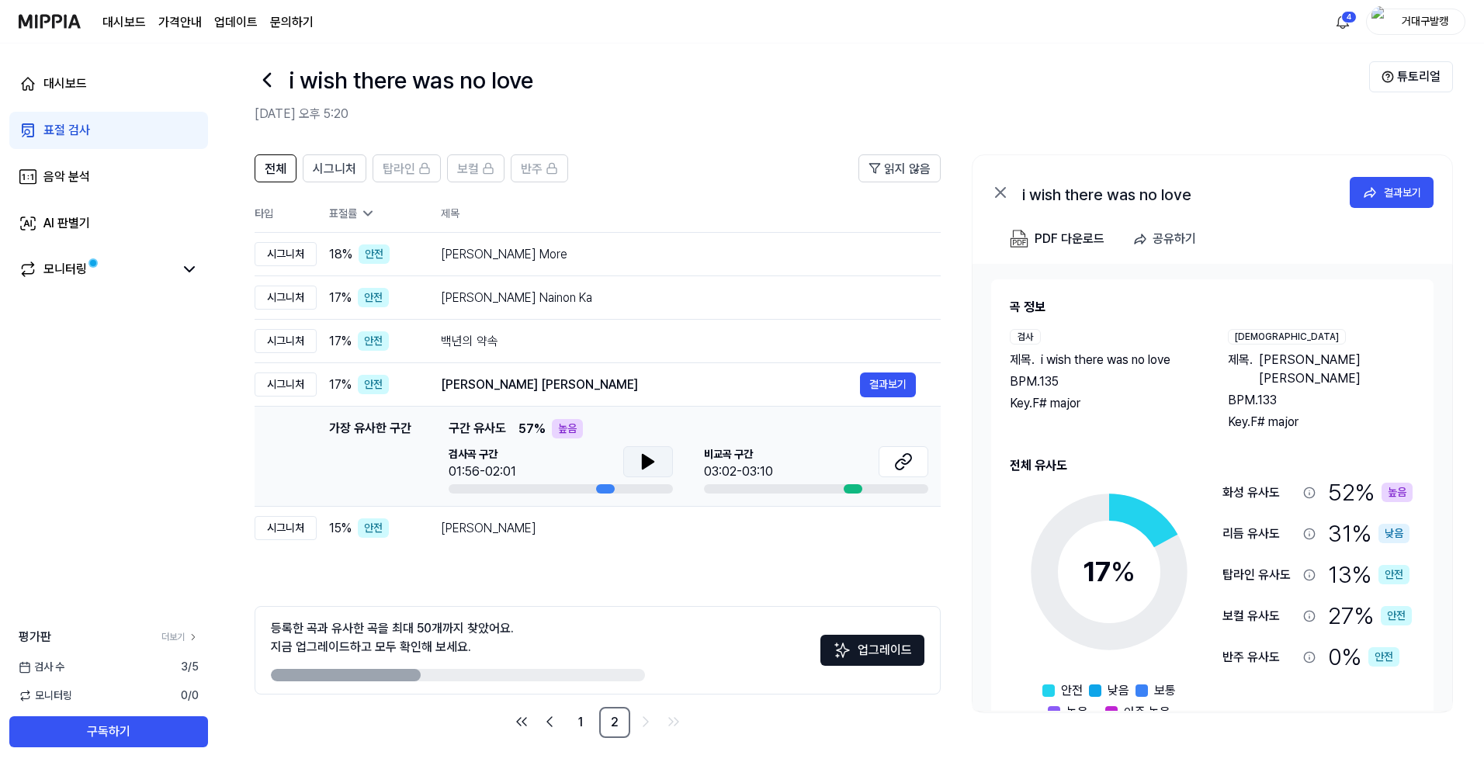
click at [643, 468] on icon at bounding box center [647, 462] width 11 height 14
click at [649, 466] on icon at bounding box center [650, 461] width 3 height 12
click at [893, 480] on link at bounding box center [903, 463] width 50 height 35
click at [581, 722] on link "1" at bounding box center [580, 722] width 31 height 31
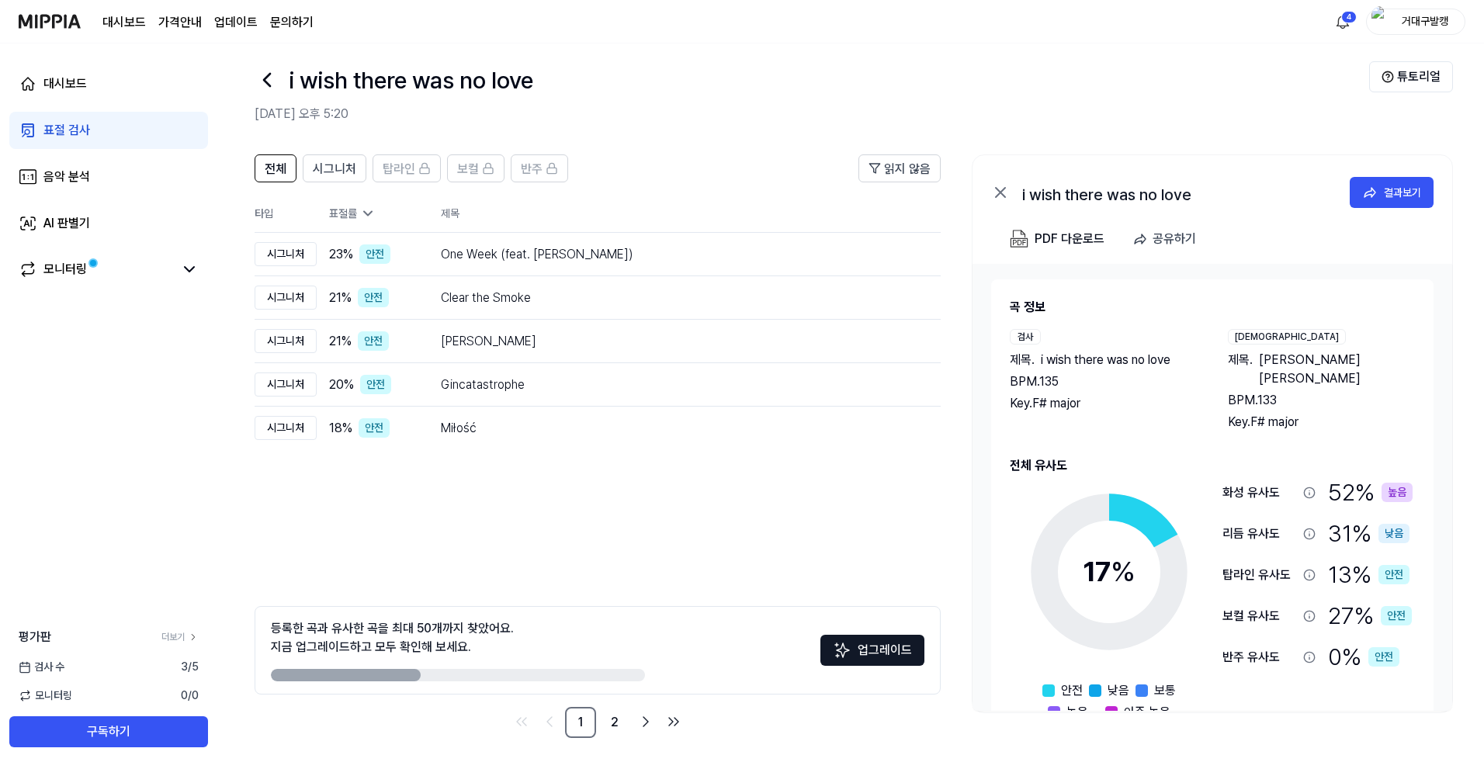
click at [110, 120] on link "표절 검사" at bounding box center [108, 130] width 199 height 37
